Goal: Information Seeking & Learning: Learn about a topic

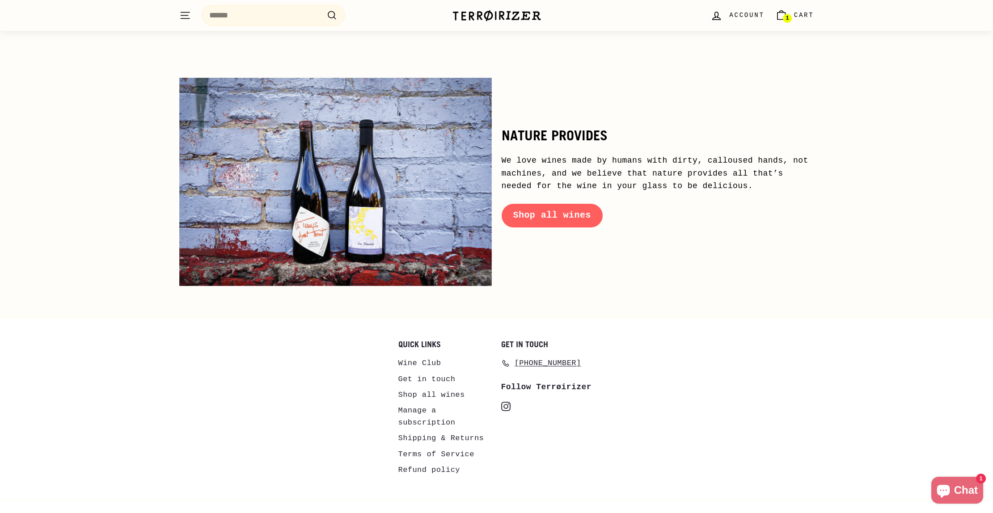
scroll to position [4258, 0]
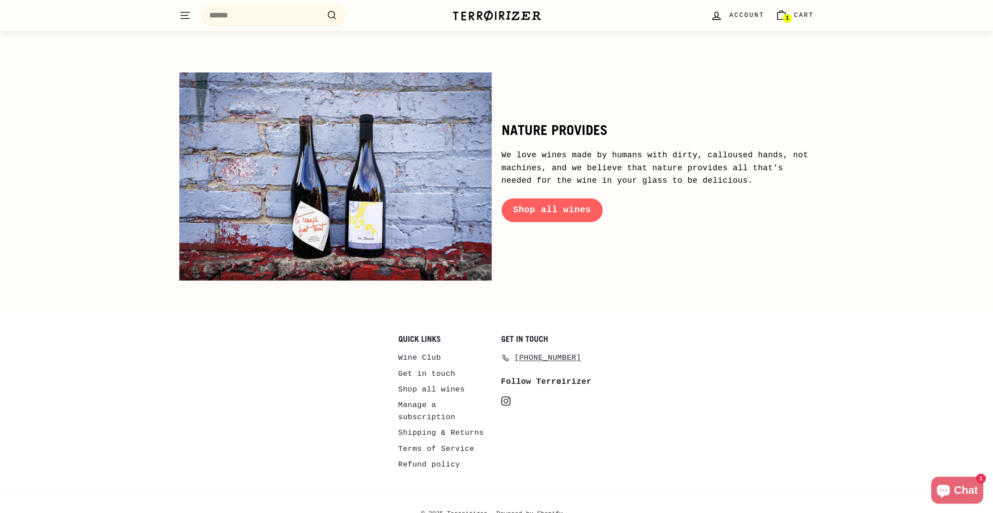
click at [185, 14] on icon ". . ." at bounding box center [185, 15] width 12 height 12
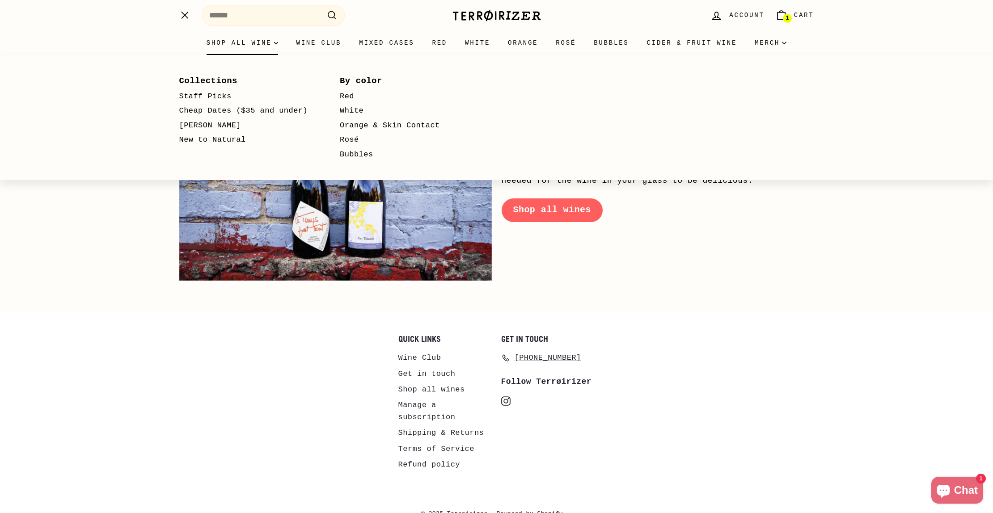
click at [232, 49] on summary "Shop all wine" at bounding box center [243, 43] width 90 height 24
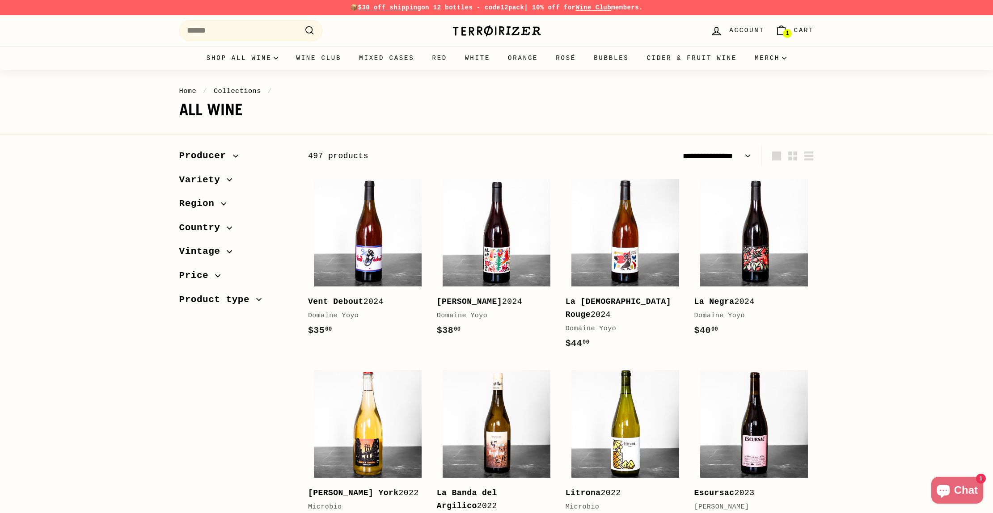
select select "**********"
click at [242, 154] on span "Producer" at bounding box center [236, 155] width 114 height 15
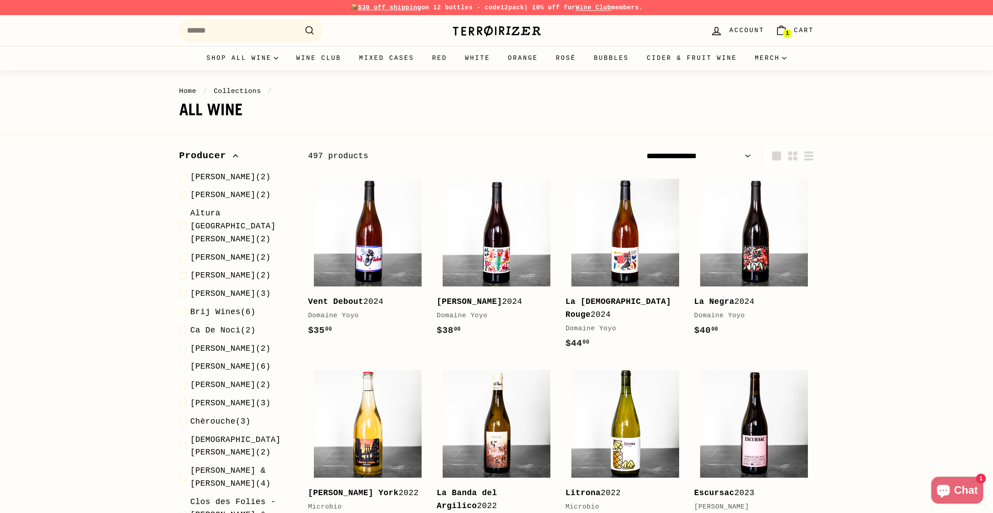
click at [242, 154] on span "Producer" at bounding box center [236, 155] width 114 height 15
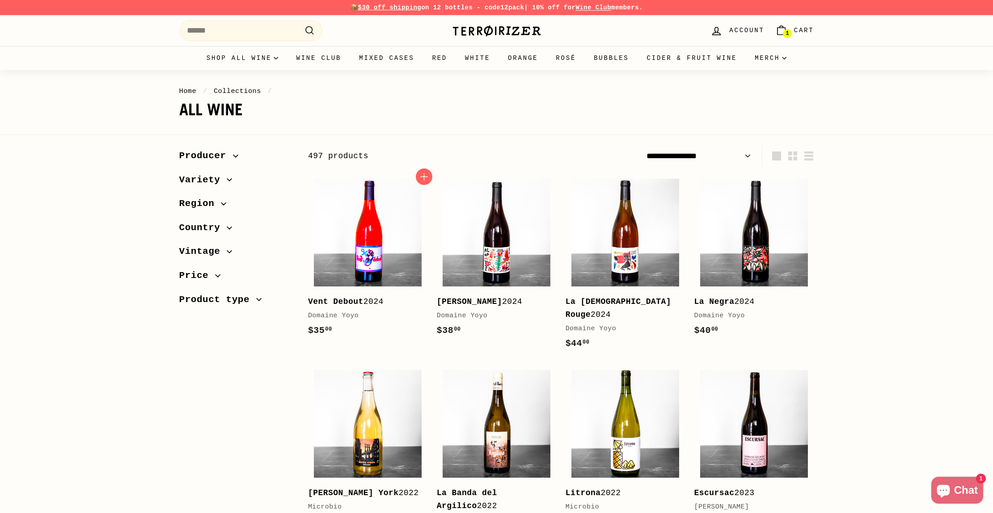
click at [420, 198] on img at bounding box center [368, 233] width 108 height 108
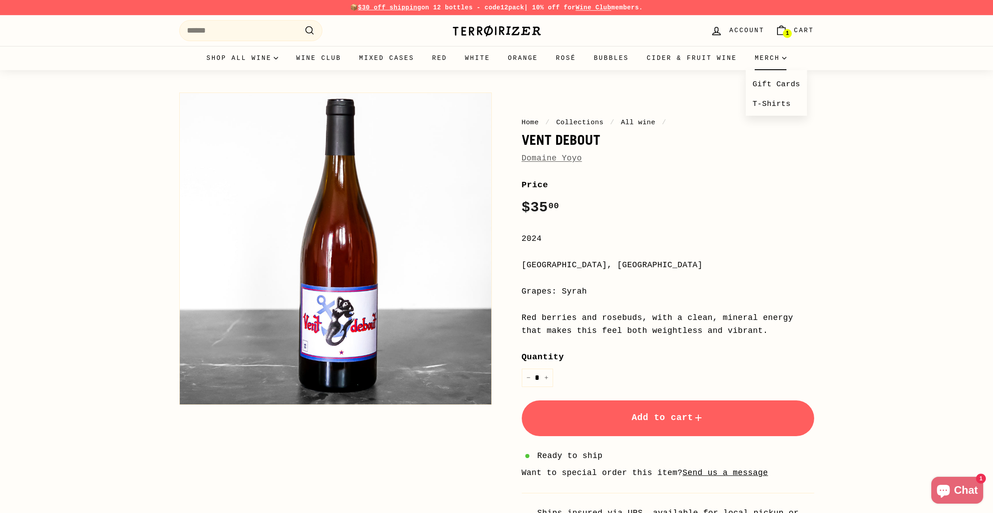
click at [746, 59] on summary "Merch" at bounding box center [771, 58] width 50 height 24
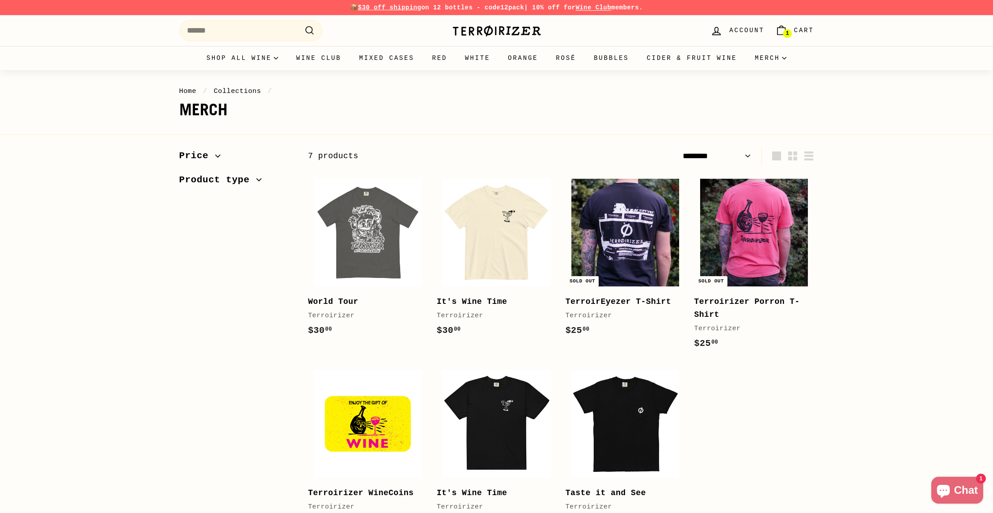
select select "******"
click at [196, 275] on div "Sort Featured Best selling Alphabetically, A-Z Alphabetically, Z-A Price, low t…" at bounding box center [491, 357] width 645 height 423
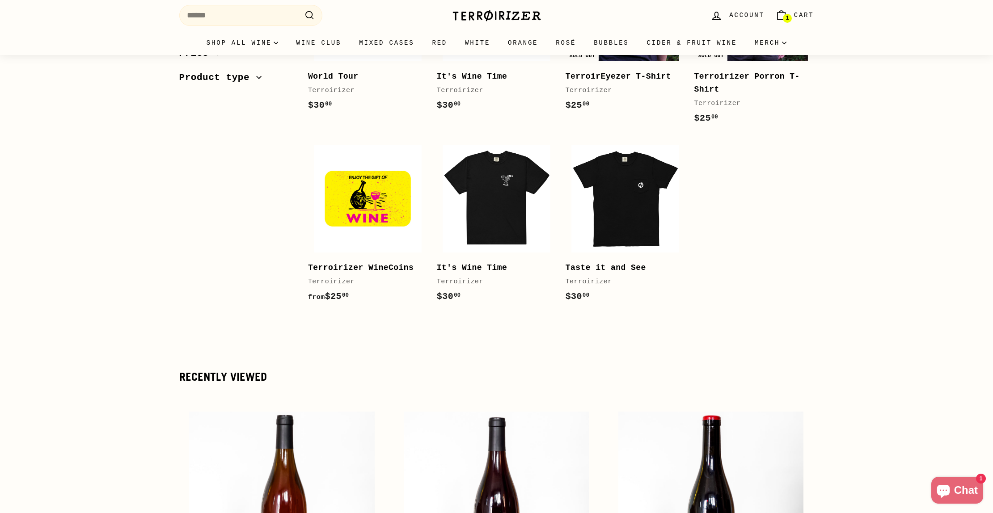
scroll to position [881, 0]
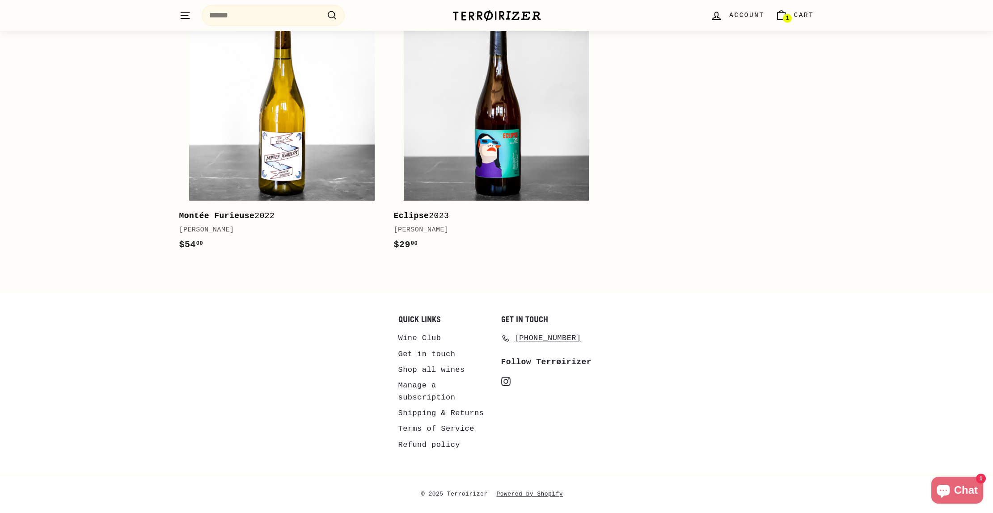
click at [412, 351] on link "Get in touch" at bounding box center [426, 354] width 57 height 16
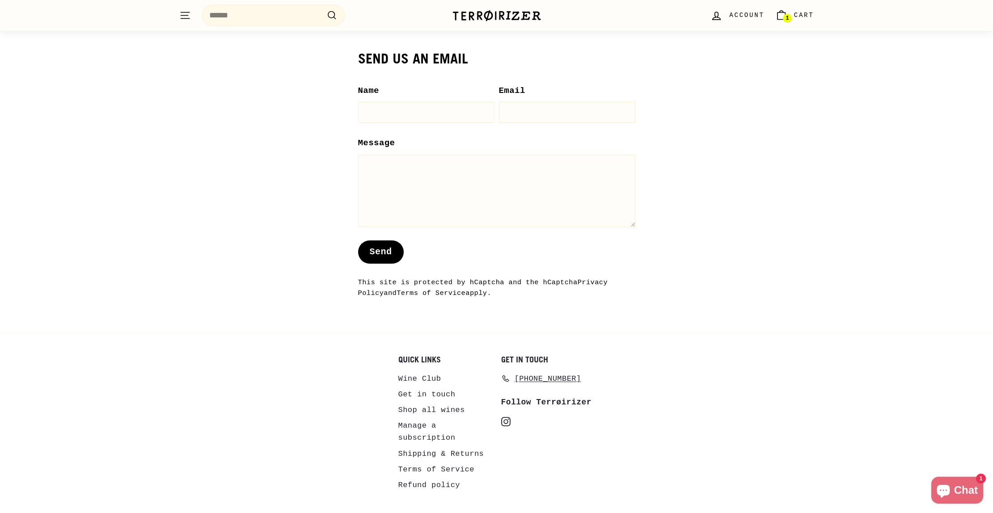
scroll to position [703, 0]
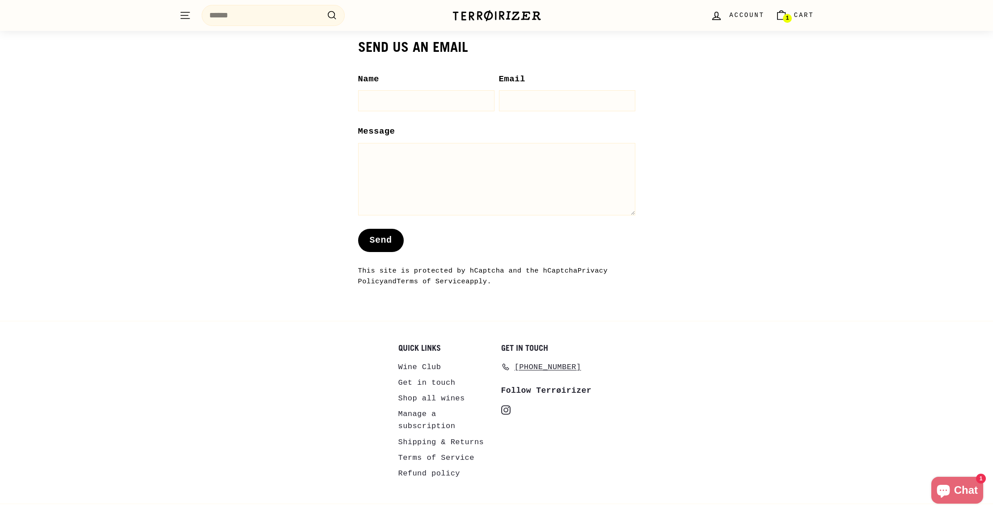
click at [415, 375] on link "Wine Club" at bounding box center [419, 367] width 43 height 16
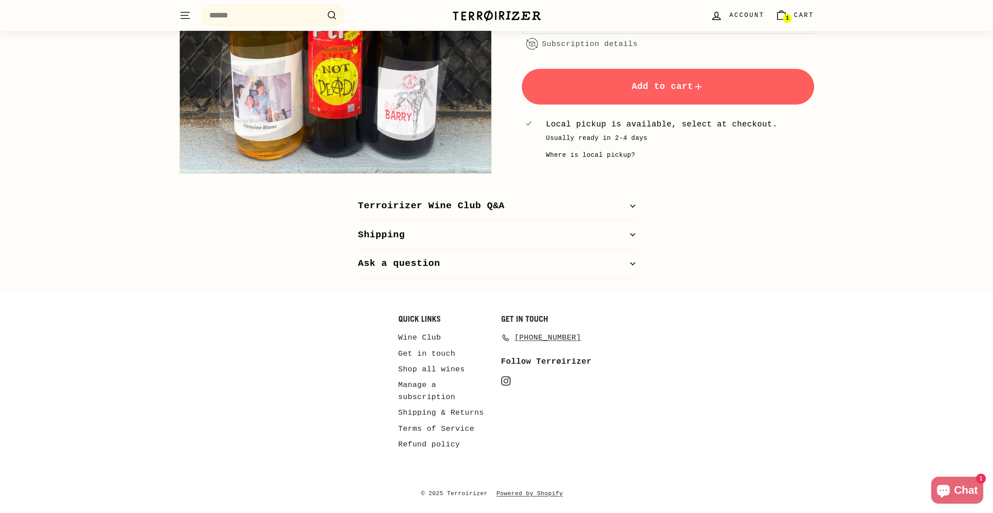
click at [448, 269] on button "Ask a question" at bounding box center [496, 263] width 277 height 29
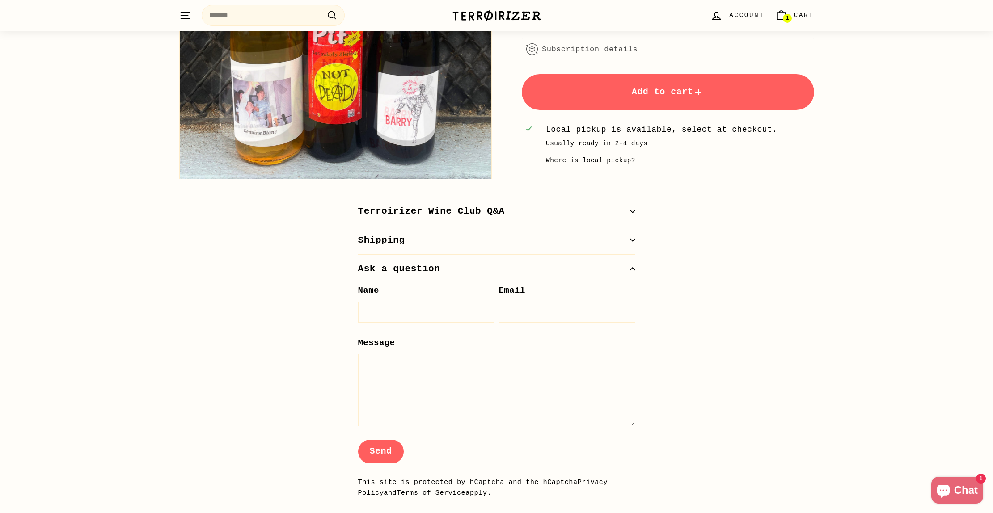
scroll to position [388, 0]
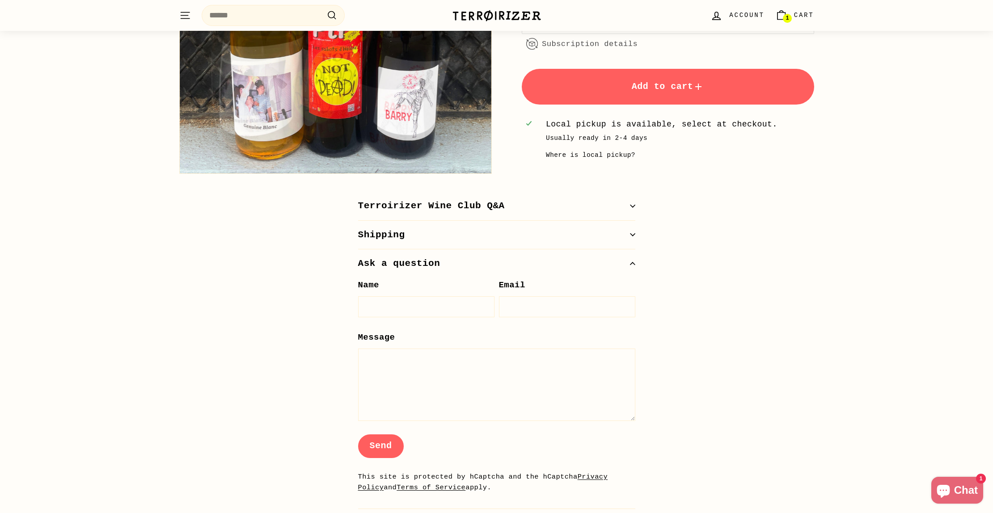
click at [438, 241] on button "Shipping" at bounding box center [496, 235] width 277 height 29
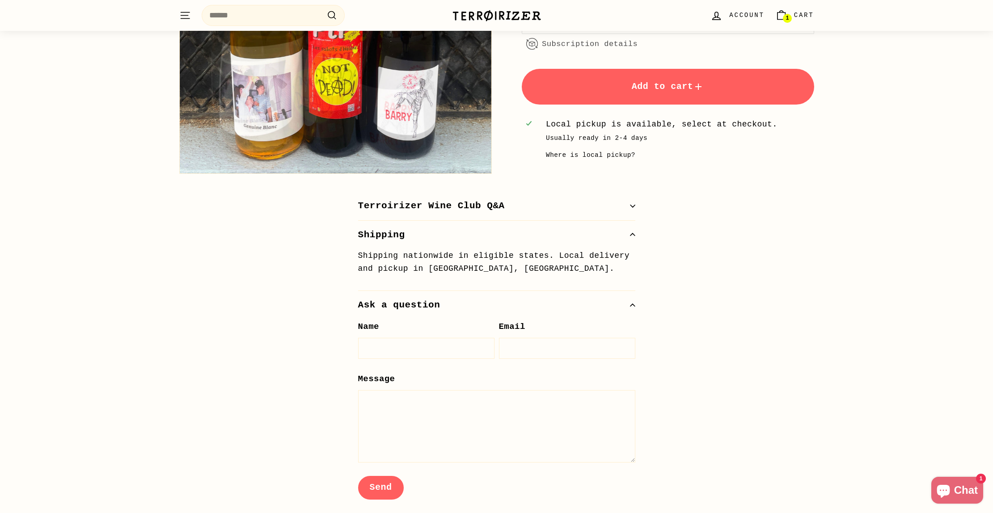
click at [435, 207] on button "Terroirizer Wine Club Q&A" at bounding box center [496, 206] width 277 height 29
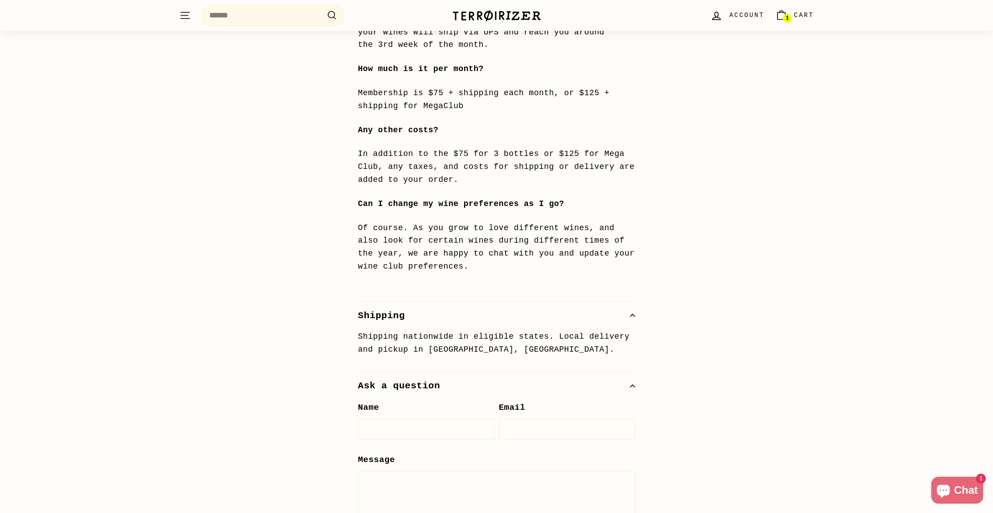
scroll to position [814, 0]
